Goal: Book appointment/travel/reservation

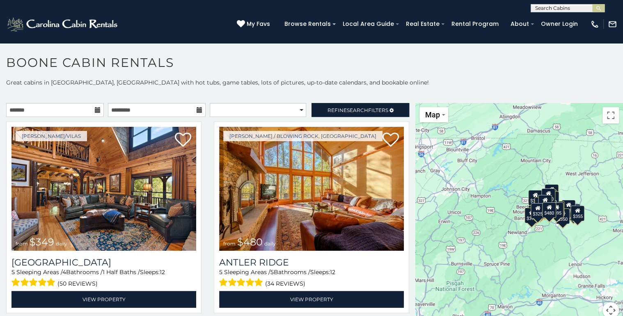
click at [505, 221] on div "$349 $480 $525 $315 $355 $675 $635 $930 $400 $451 $330 $400 $485 $460 $395 $255…" at bounding box center [519, 215] width 208 height 225
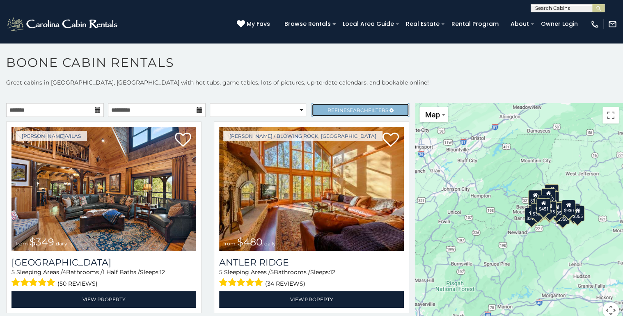
click at [351, 107] on span "Search" at bounding box center [357, 110] width 21 height 6
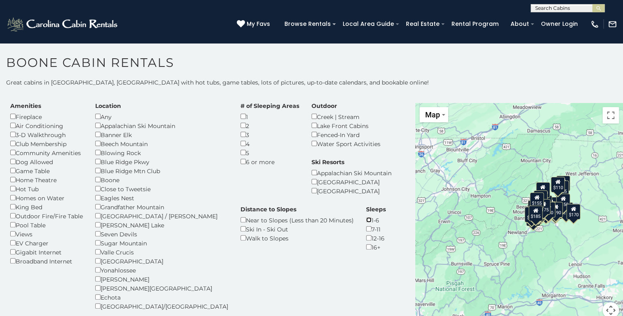
scroll to position [33, 0]
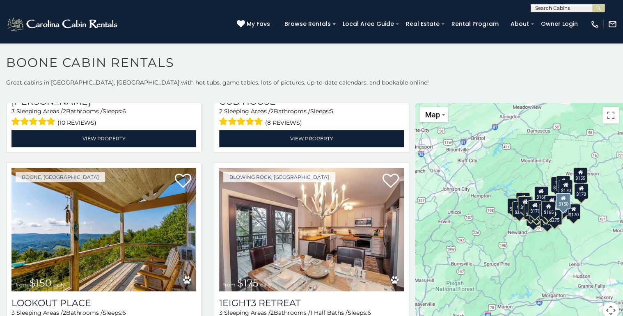
scroll to position [1017, 0]
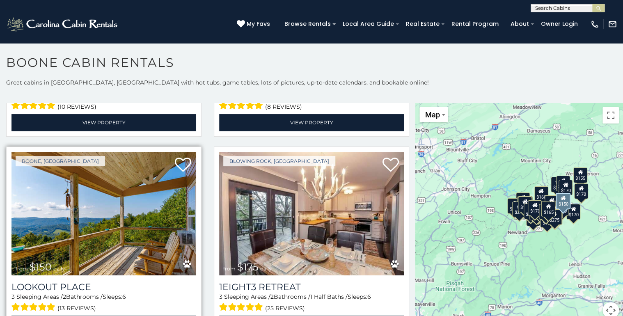
click at [92, 192] on img at bounding box center [103, 214] width 185 height 124
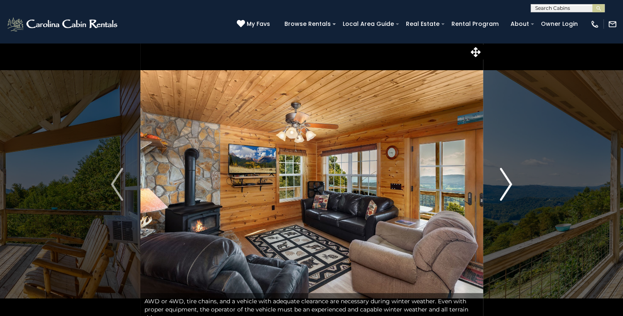
click at [506, 184] on img "Next" at bounding box center [506, 184] width 12 height 33
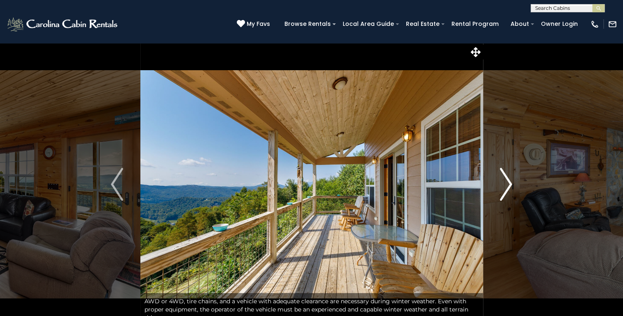
click at [506, 184] on img "Next" at bounding box center [506, 184] width 12 height 33
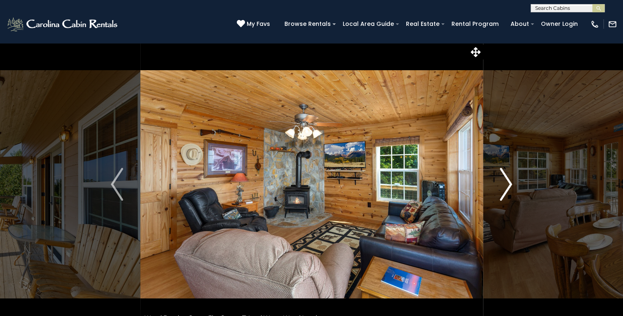
click at [506, 184] on img "Next" at bounding box center [506, 184] width 12 height 33
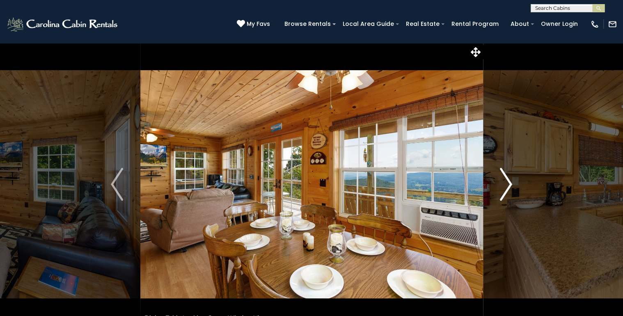
click at [506, 184] on img "Next" at bounding box center [506, 184] width 12 height 33
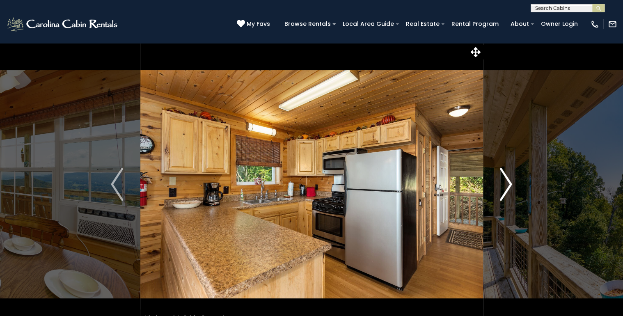
click at [506, 184] on img "Next" at bounding box center [506, 184] width 12 height 33
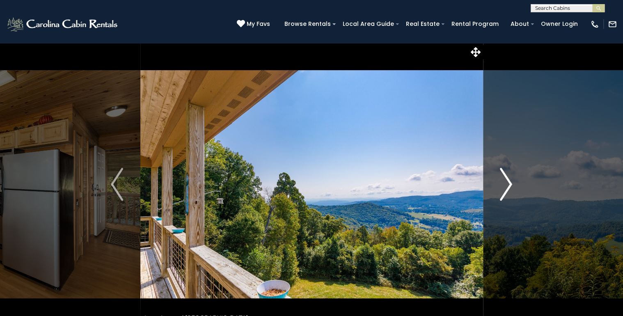
click at [506, 184] on img "Next" at bounding box center [506, 184] width 12 height 33
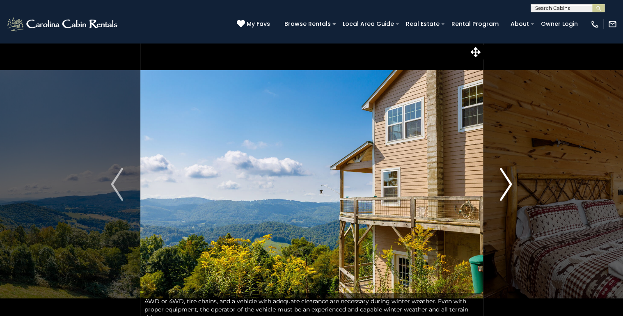
click at [506, 184] on img "Next" at bounding box center [506, 184] width 12 height 33
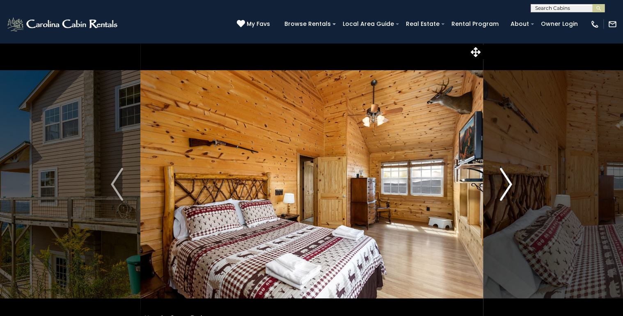
click at [506, 184] on img "Next" at bounding box center [506, 184] width 12 height 33
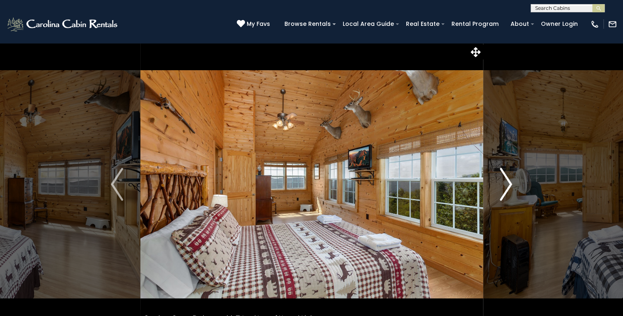
click at [506, 184] on img "Next" at bounding box center [506, 184] width 12 height 33
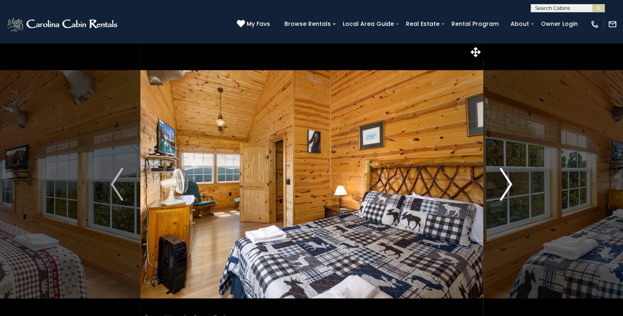
click at [506, 184] on img "Next" at bounding box center [506, 184] width 12 height 33
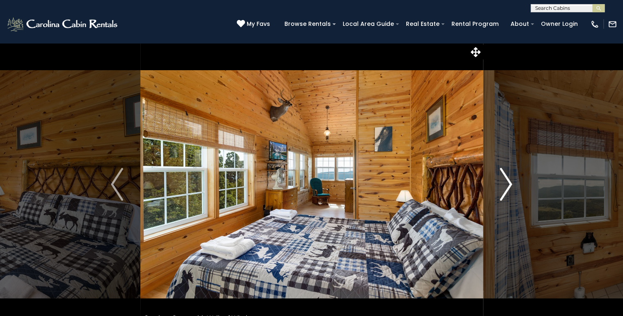
click at [506, 184] on img "Next" at bounding box center [506, 184] width 12 height 33
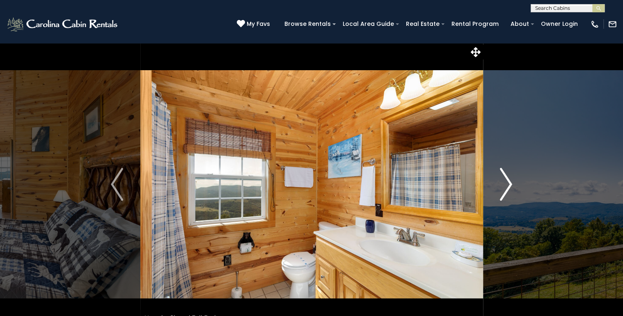
click at [506, 184] on img "Next" at bounding box center [506, 184] width 12 height 33
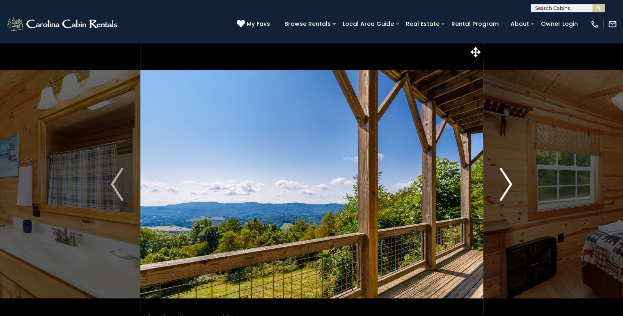
click at [506, 184] on img "Next" at bounding box center [506, 184] width 12 height 33
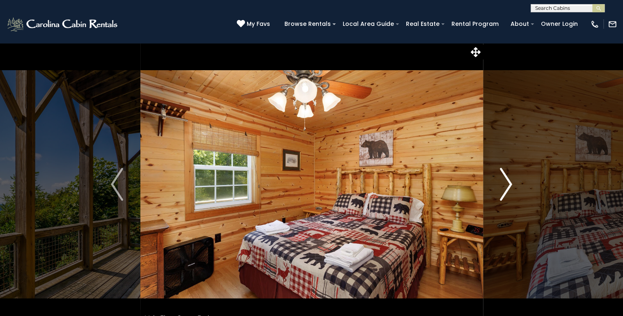
click at [506, 184] on img "Next" at bounding box center [506, 184] width 12 height 33
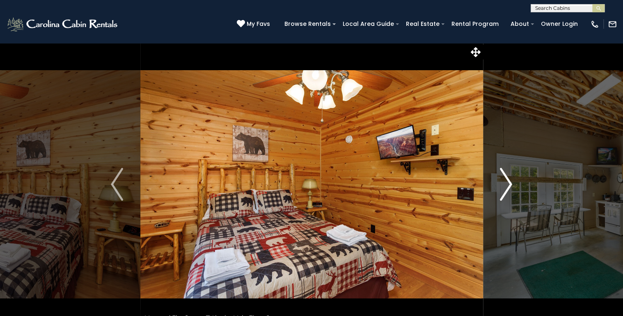
click at [506, 184] on img "Next" at bounding box center [506, 184] width 12 height 33
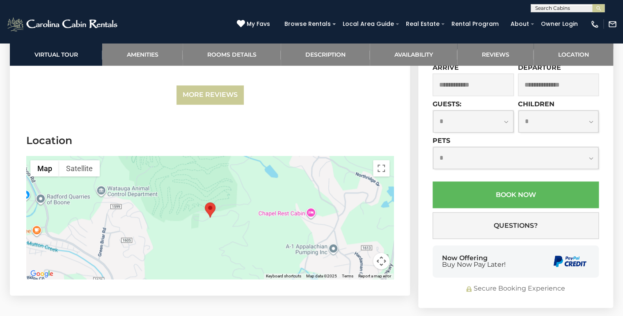
scroll to position [1936, 0]
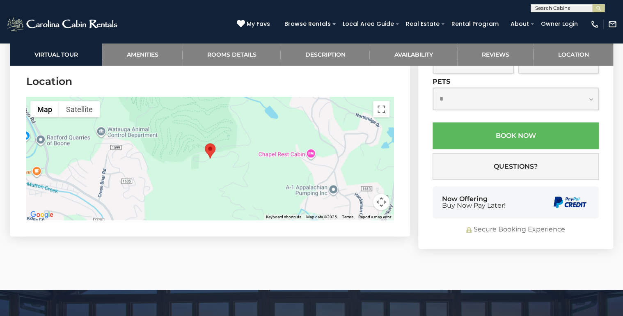
click at [208, 167] on div at bounding box center [209, 158] width 367 height 123
click at [380, 106] on button "Toggle fullscreen view" at bounding box center [381, 109] width 16 height 16
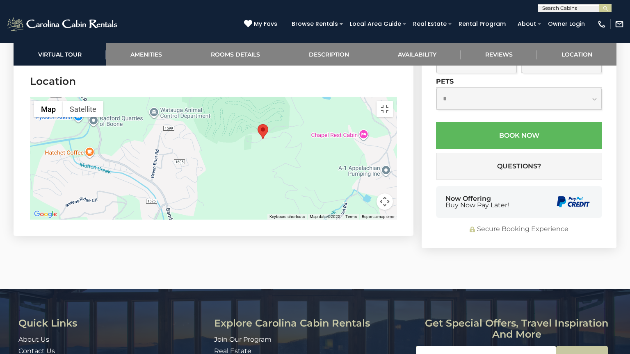
drag, startPoint x: 256, startPoint y: 122, endPoint x: 305, endPoint y: 105, distance: 52.0
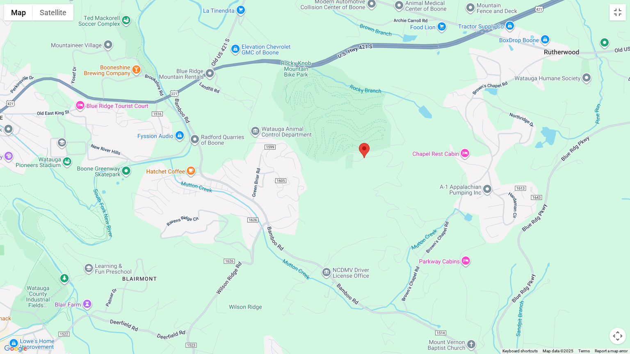
click at [305, 105] on div at bounding box center [315, 177] width 630 height 354
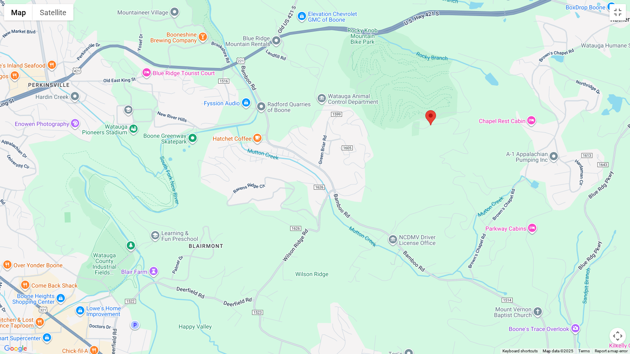
drag, startPoint x: 217, startPoint y: 139, endPoint x: 285, endPoint y: 104, distance: 76.5
click at [285, 104] on div at bounding box center [315, 177] width 630 height 354
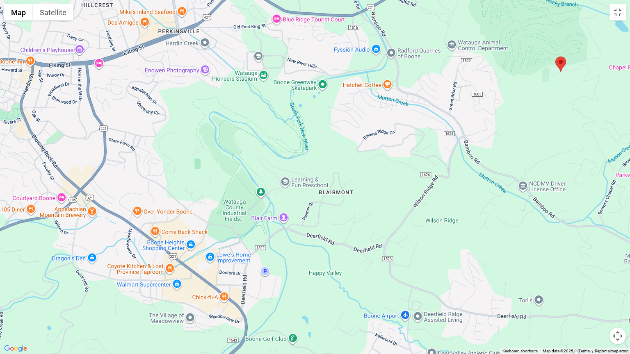
drag, startPoint x: 182, startPoint y: 137, endPoint x: 317, endPoint y: 80, distance: 146.5
click at [317, 80] on div at bounding box center [315, 177] width 630 height 354
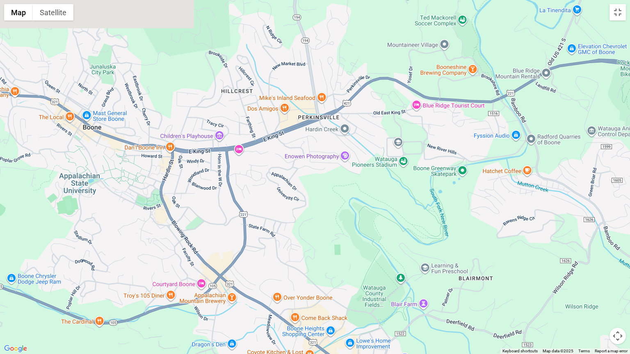
drag, startPoint x: 235, startPoint y: 133, endPoint x: 328, endPoint y: 228, distance: 133.4
click at [328, 228] on div at bounding box center [315, 177] width 630 height 354
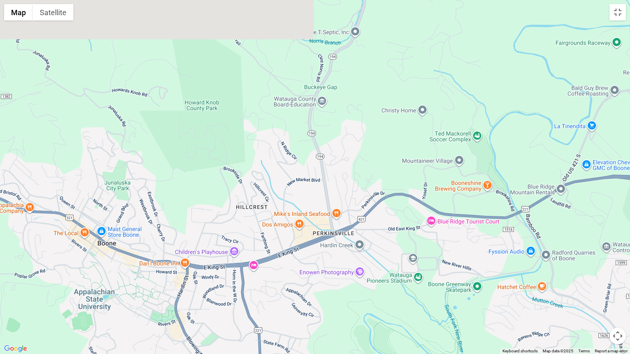
drag, startPoint x: 240, startPoint y: 170, endPoint x: 250, endPoint y: 272, distance: 102.2
click at [250, 272] on div at bounding box center [315, 177] width 630 height 354
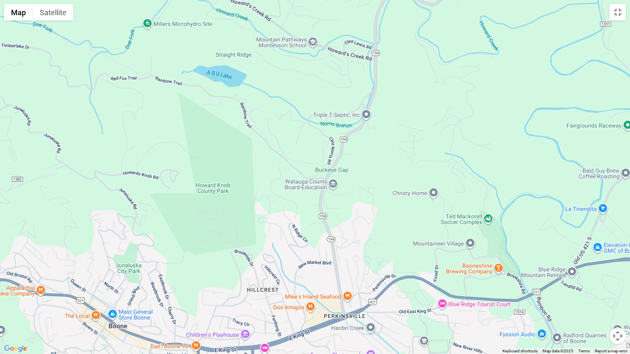
drag, startPoint x: 220, startPoint y: 180, endPoint x: 531, endPoint y: 181, distance: 311.4
click at [531, 181] on div at bounding box center [315, 177] width 630 height 354
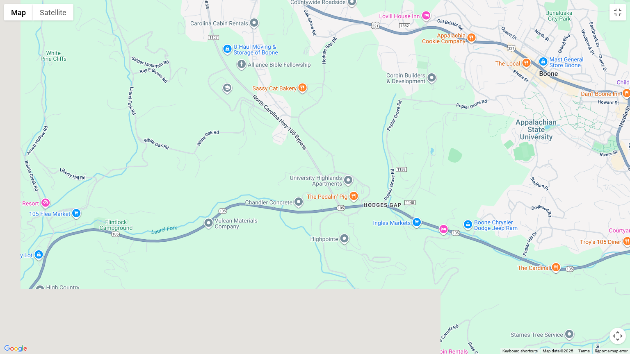
drag, startPoint x: 447, startPoint y: 199, endPoint x: 512, endPoint y: 39, distance: 172.0
click at [512, 40] on div at bounding box center [315, 177] width 630 height 354
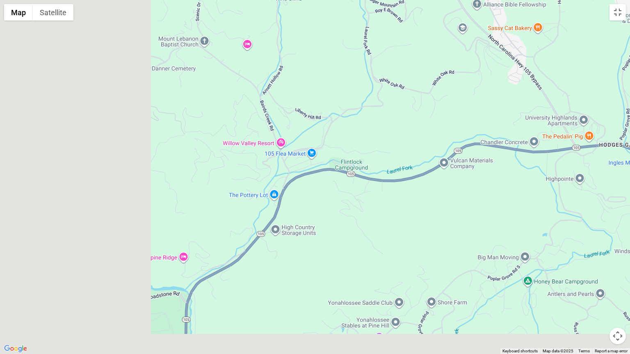
drag, startPoint x: 482, startPoint y: 107, endPoint x: 629, endPoint y: 67, distance: 152.1
click at [622, 67] on div at bounding box center [315, 177] width 630 height 354
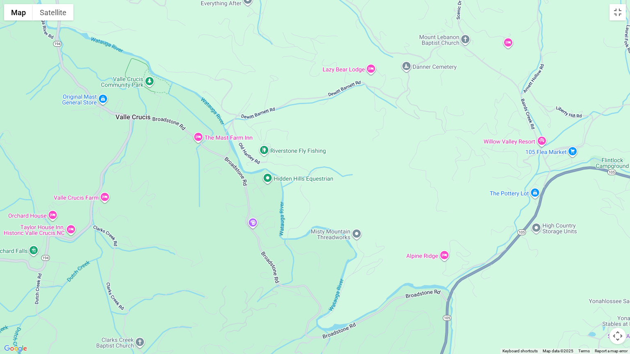
drag, startPoint x: 335, startPoint y: 130, endPoint x: 528, endPoint y: 144, distance: 193.3
click at [528, 144] on div at bounding box center [315, 177] width 630 height 354
click at [530, 18] on div at bounding box center [315, 177] width 630 height 354
